Goal: Task Accomplishment & Management: Manage account settings

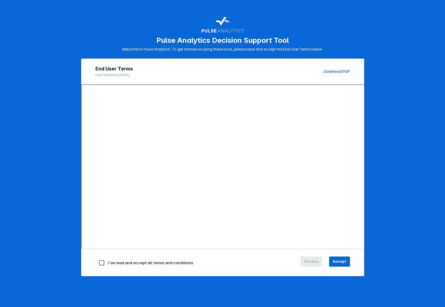
click at [127, 263] on span "I've read and accept all terms and conditions" at bounding box center [150, 262] width 85 height 5
click at [98, 263] on input "checkbox" at bounding box center [101, 263] width 12 height 12
checkbox input "true"
click at [333, 261] on span "Accept" at bounding box center [340, 261] width 14 height 5
